Goal: Navigation & Orientation: Find specific page/section

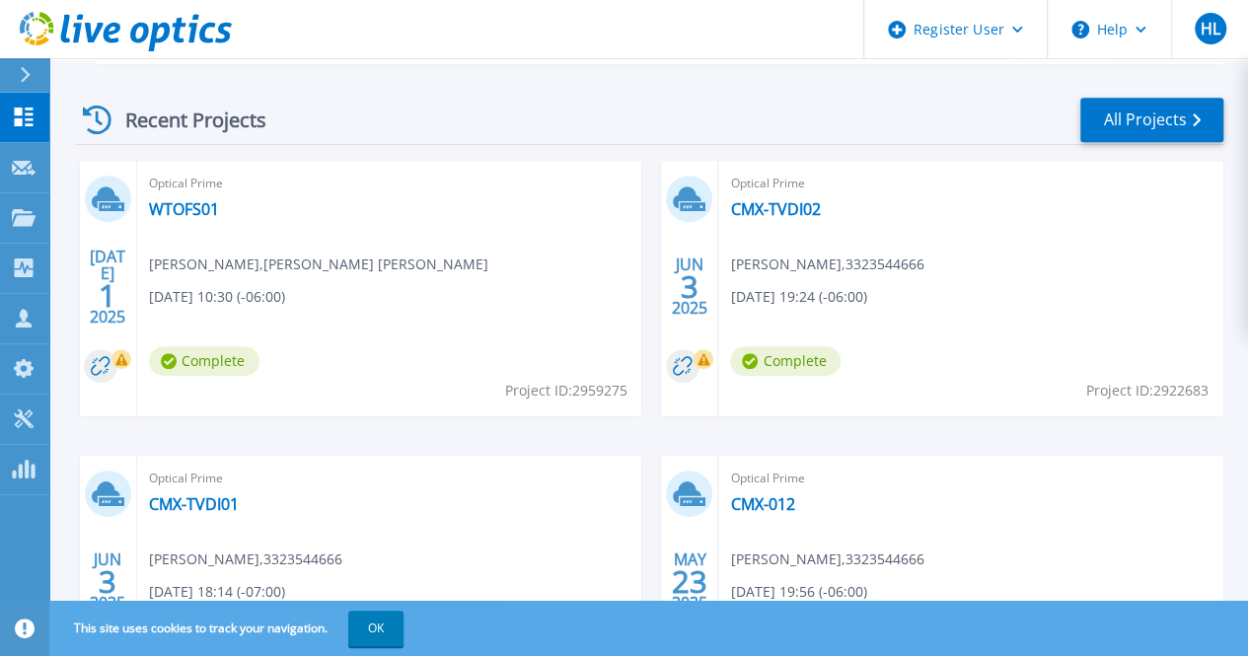
scroll to position [527, 0]
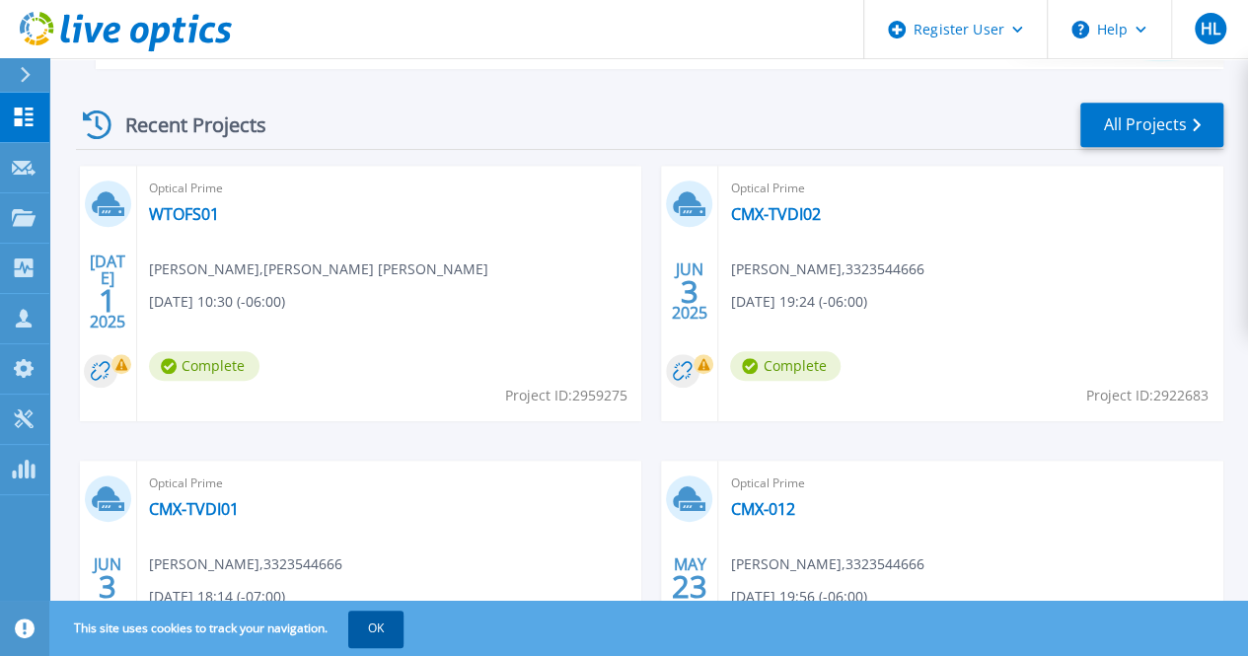
click at [401, 631] on button "OK" at bounding box center [375, 629] width 55 height 36
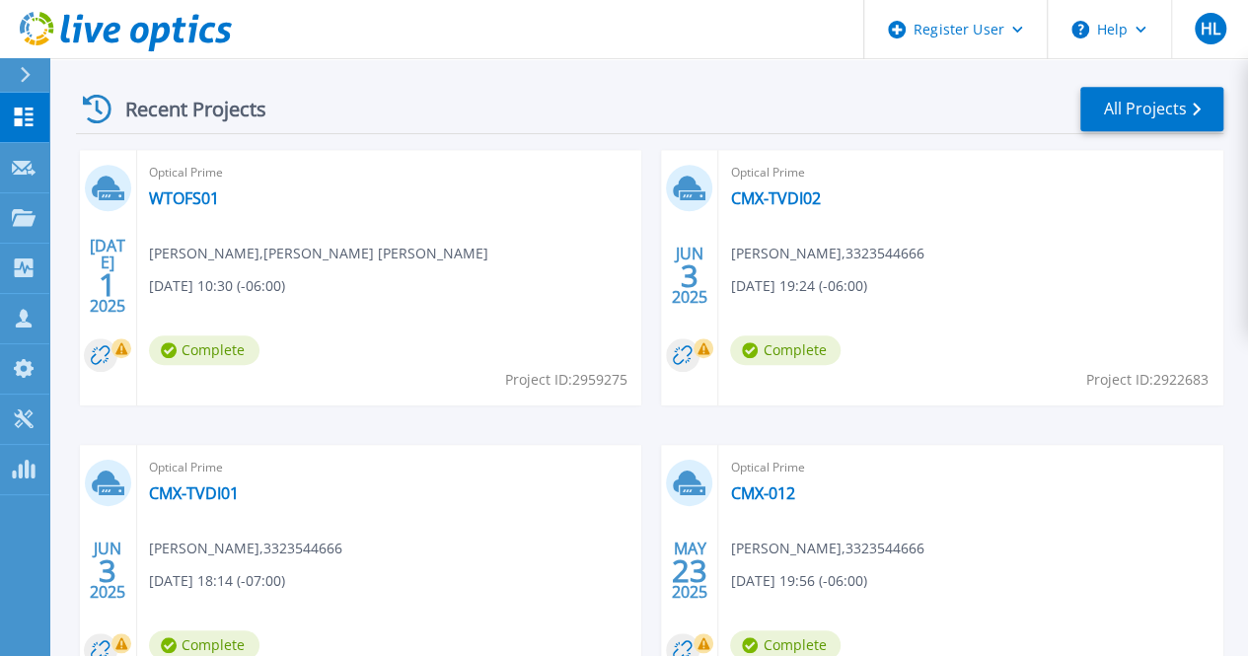
scroll to position [551, 0]
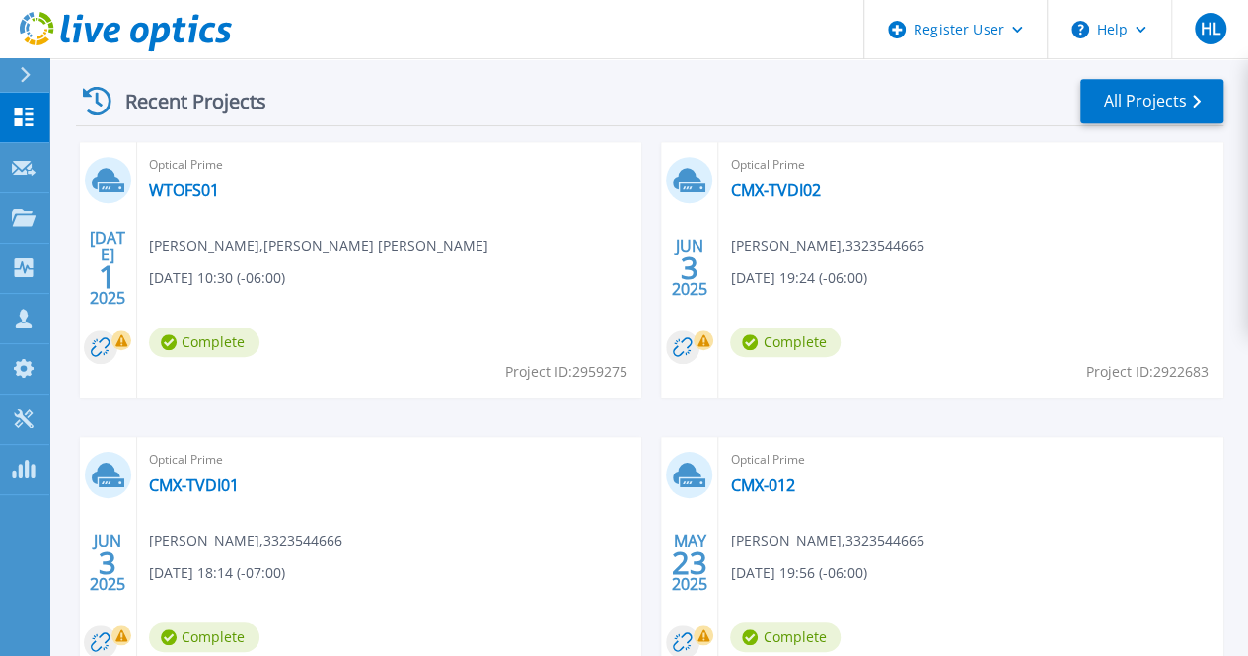
click at [1243, 386] on div "Start a New Project Request a Collection Download Collector Upload Files Cloud …" at bounding box center [648, 246] width 1199 height 1594
click at [1212, 419] on div "[DATE] Optical Prime WTOFS01 [PERSON_NAME] , [PERSON_NAME] [PERSON_NAME] [DATE]…" at bounding box center [642, 584] width 1164 height 885
click at [1238, 426] on div "Start a New Project Request a Collection Download Collector Upload Files Cloud …" at bounding box center [648, 246] width 1199 height 1594
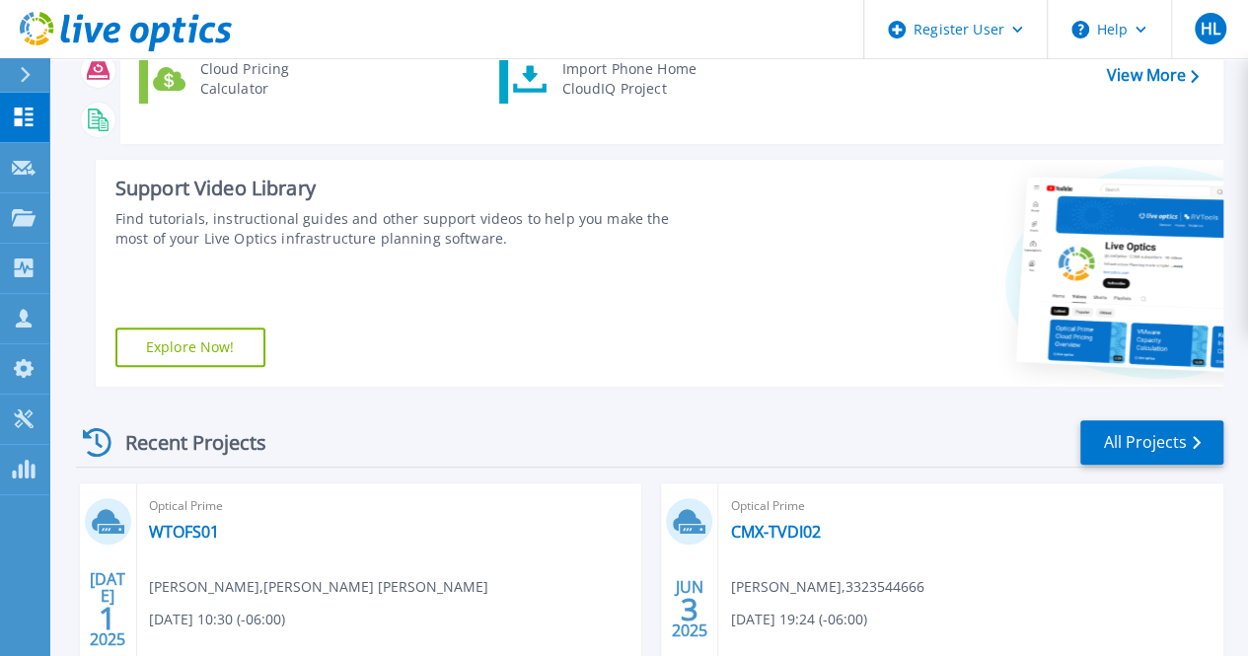
scroll to position [207, 0]
